Goal: Find specific page/section: Find specific page/section

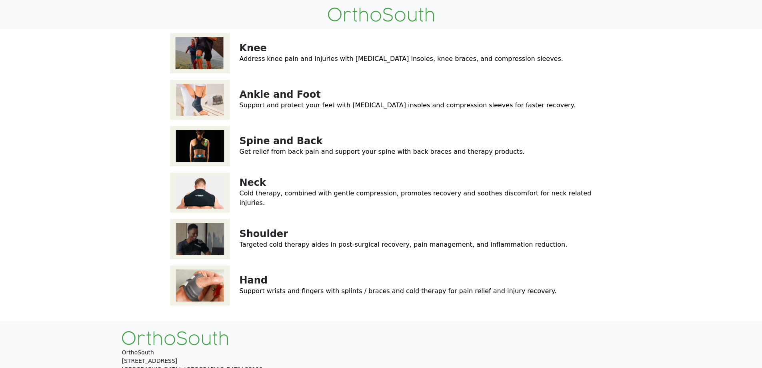
scroll to position [117, 0]
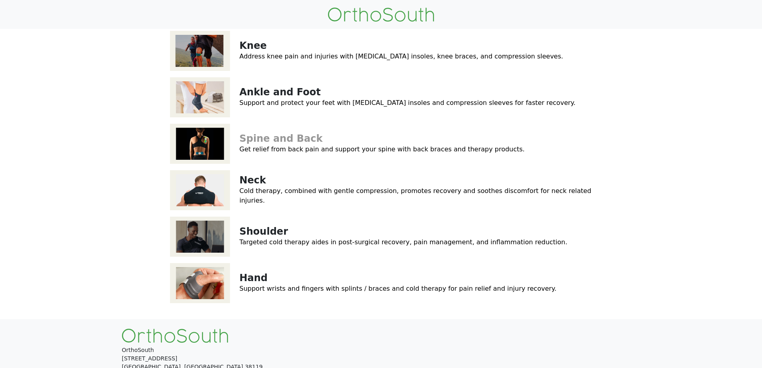
click at [277, 136] on link "Spine and Back" at bounding box center [281, 138] width 83 height 11
click at [252, 44] on link "Knee" at bounding box center [253, 45] width 27 height 11
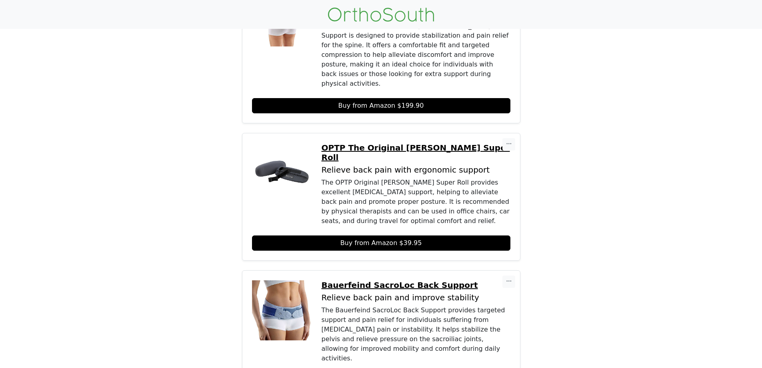
scroll to position [428, 0]
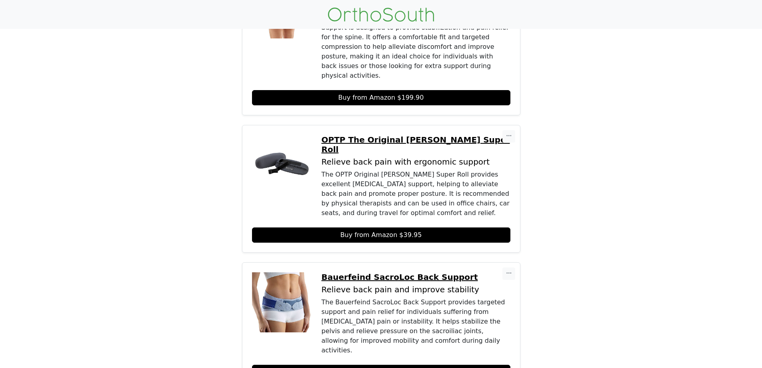
click at [387, 135] on p "OPTP The Original [PERSON_NAME] Super Roll" at bounding box center [416, 144] width 189 height 19
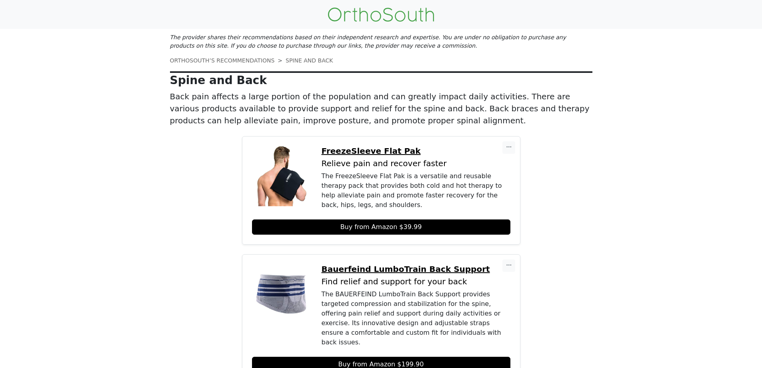
scroll to position [0, 0]
